Goal: Find specific page/section: Find specific page/section

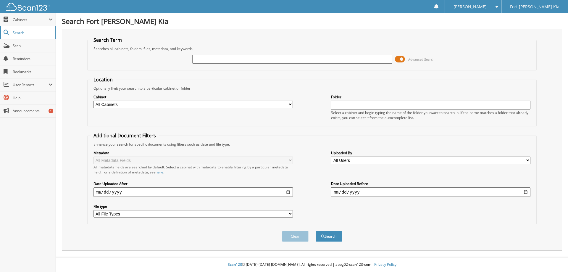
click at [19, 34] on span "Search" at bounding box center [32, 32] width 39 height 5
click at [12, 32] on link "Search" at bounding box center [28, 32] width 56 height 13
